Goal: Check status: Check status

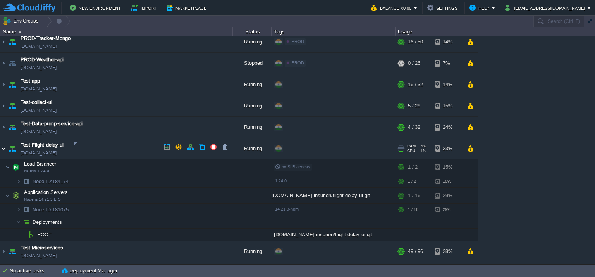
click at [5, 150] on img at bounding box center [3, 148] width 6 height 21
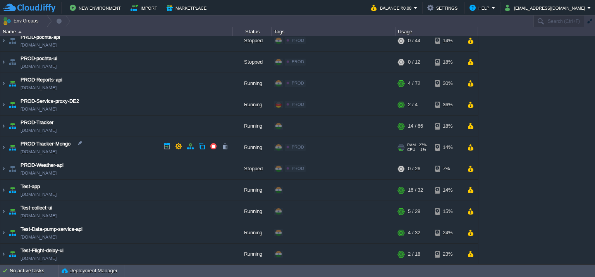
scroll to position [268, 0]
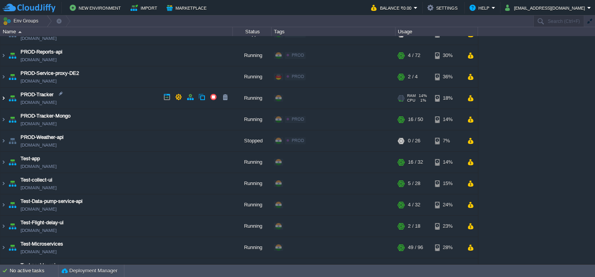
click at [3, 97] on img at bounding box center [3, 98] width 6 height 21
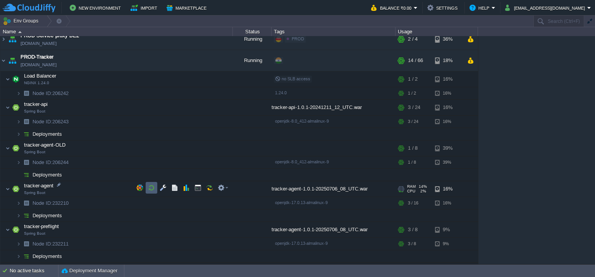
scroll to position [307, 0]
click at [183, 187] on button "button" at bounding box center [186, 185] width 7 height 7
click at [186, 184] on button "button" at bounding box center [186, 185] width 7 height 7
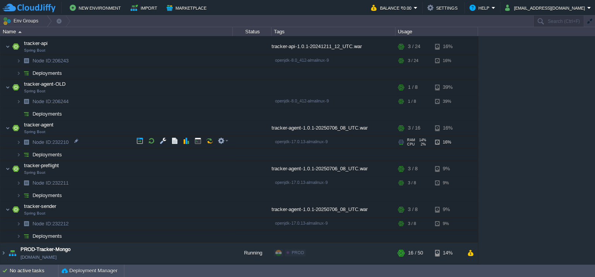
scroll to position [384, 0]
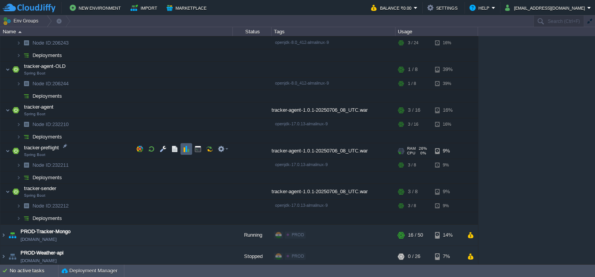
click at [184, 152] on button "button" at bounding box center [186, 148] width 7 height 7
click at [178, 150] on button "button" at bounding box center [174, 148] width 7 height 7
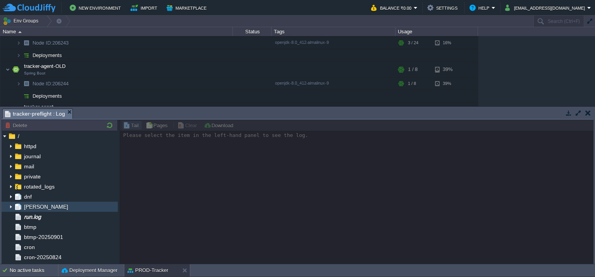
click at [54, 210] on div "[PERSON_NAME]" at bounding box center [60, 206] width 116 height 10
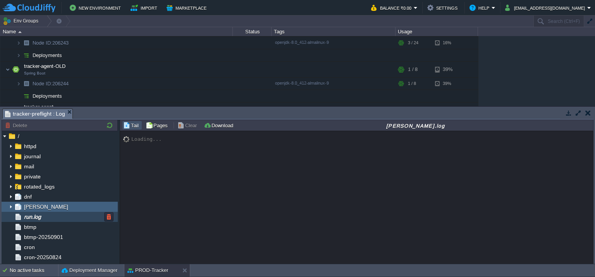
drag, startPoint x: 54, startPoint y: 212, endPoint x: 54, endPoint y: 216, distance: 4.3
click at [54, 215] on div "run.log" at bounding box center [60, 217] width 116 height 10
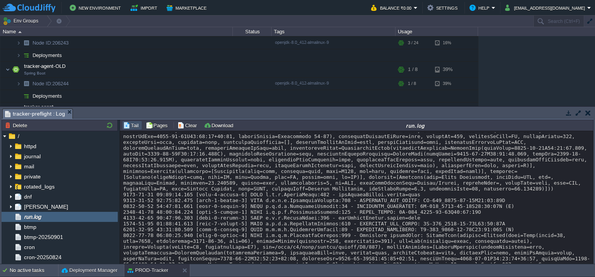
scroll to position [17051, 0]
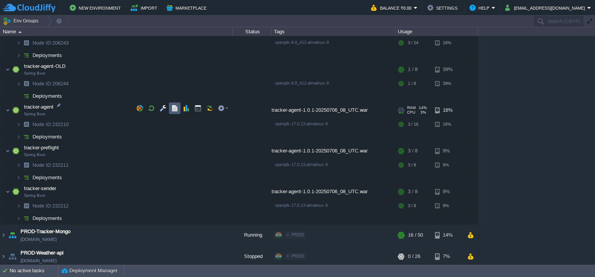
click at [174, 110] on button "button" at bounding box center [174, 108] width 7 height 7
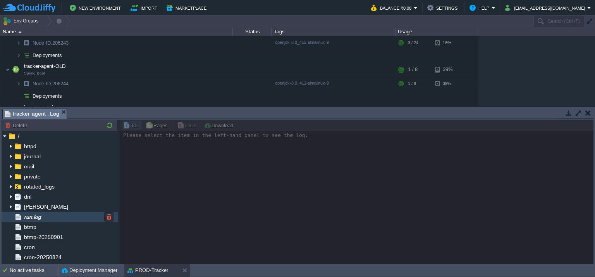
click at [66, 220] on div "run.log" at bounding box center [60, 217] width 116 height 10
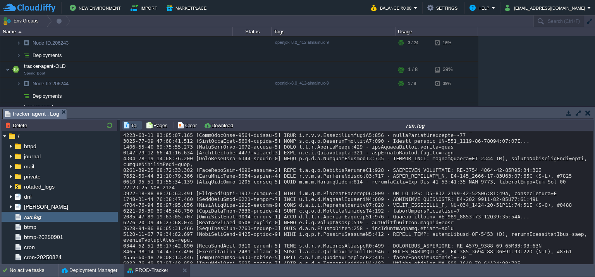
scroll to position [13007, 0]
